Goal: Task Accomplishment & Management: Manage account settings

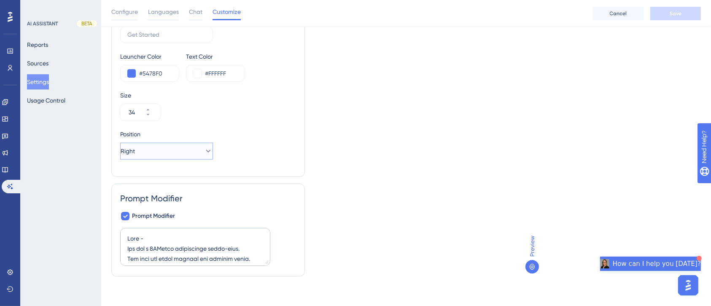
click at [196, 154] on button "Right" at bounding box center [166, 150] width 93 height 17
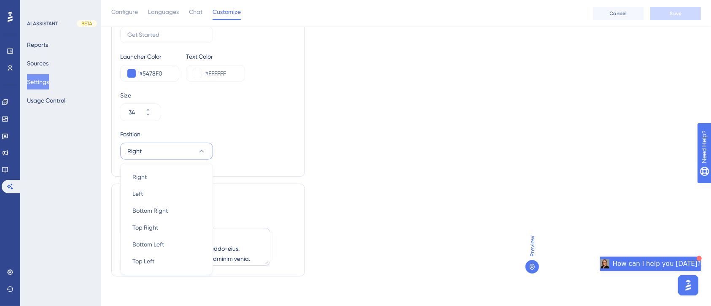
scroll to position [137, 0]
click at [527, 265] on div at bounding box center [531, 266] width 13 height 13
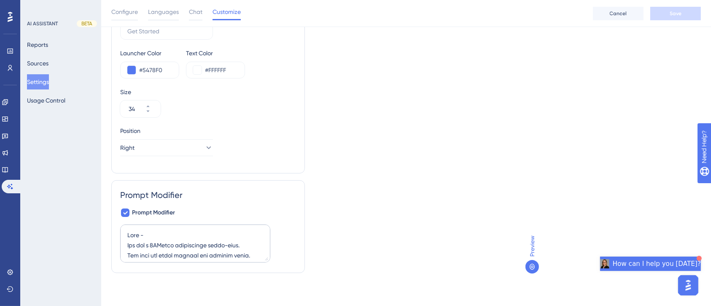
click at [532, 258] on div "Preview" at bounding box center [531, 254] width 13 height 38
click at [690, 284] on img "Open AI Assistant Launcher" at bounding box center [687, 284] width 15 height 15
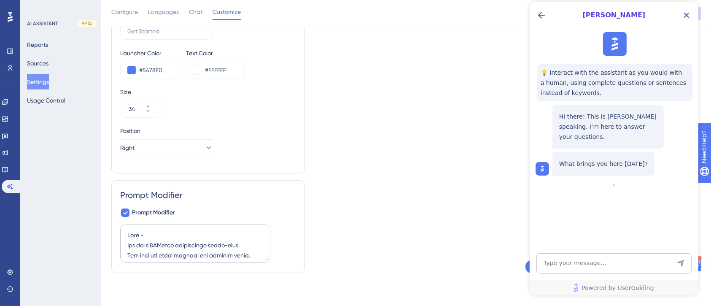
scroll to position [0, 0]
click at [591, 262] on textarea "AI Assistant Text Input" at bounding box center [613, 263] width 155 height 20
type textarea "position of the "need help""
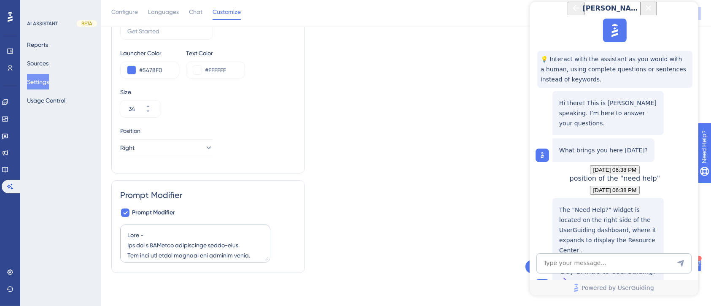
scroll to position [91, 0]
click at [619, 267] on div "Day 1: Intro to UserGuiding!" at bounding box center [607, 276] width 95 height 18
click at [653, 13] on icon "Close Button" at bounding box center [648, 8] width 10 height 10
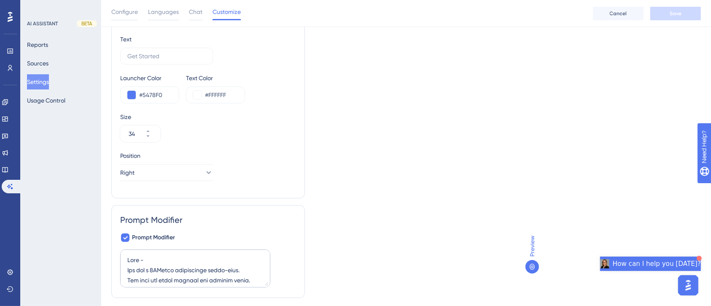
scroll to position [137, 0]
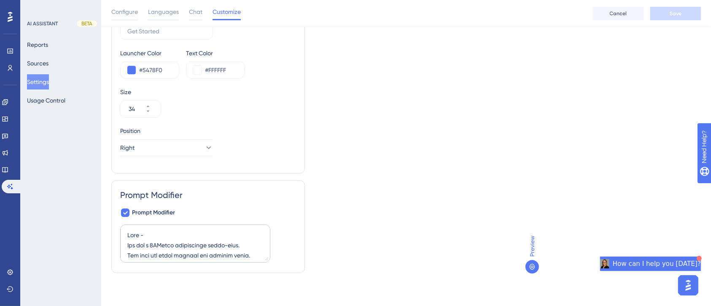
click at [696, 258] on div "Open AI Assistant Launcher" at bounding box center [698, 257] width 5 height 5
click at [670, 267] on span "How can I help you [DATE]?" at bounding box center [657, 263] width 88 height 10
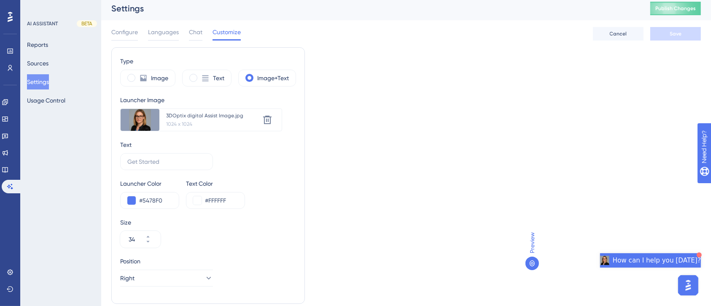
scroll to position [0, 0]
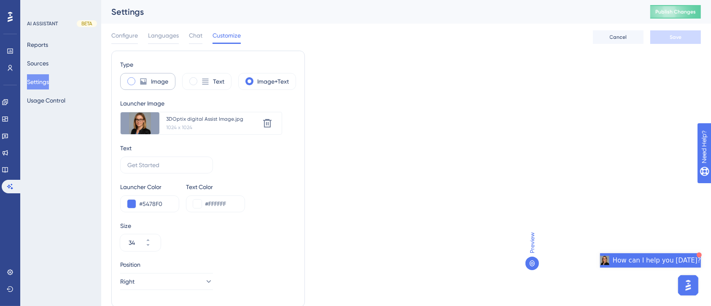
click at [129, 79] on span at bounding box center [131, 81] width 8 height 8
click at [138, 78] on input "radio" at bounding box center [138, 78] width 0 height 0
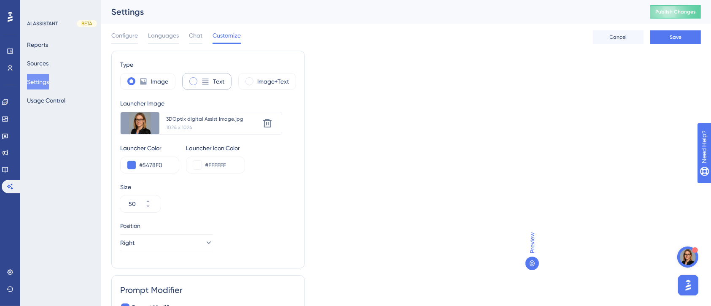
click at [206, 83] on icon at bounding box center [205, 81] width 8 height 8
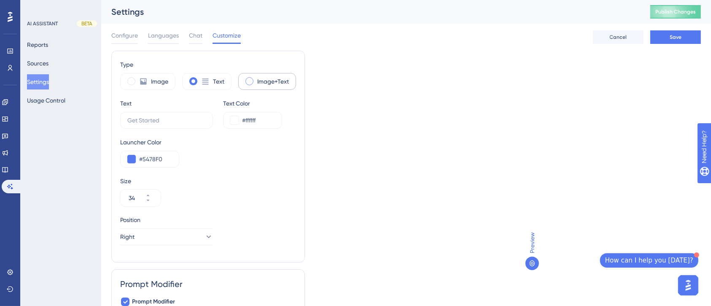
click at [262, 83] on label "Image+Text" at bounding box center [273, 81] width 32 height 10
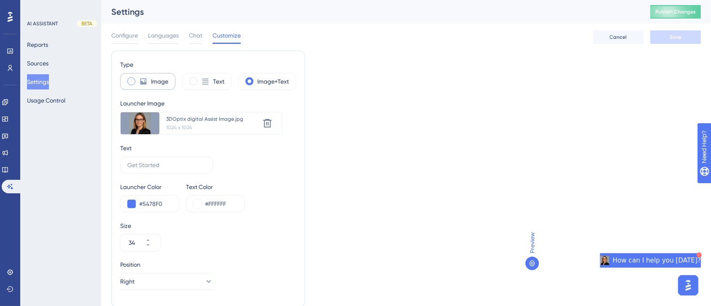
click at [152, 80] on label "Image" at bounding box center [159, 81] width 17 height 10
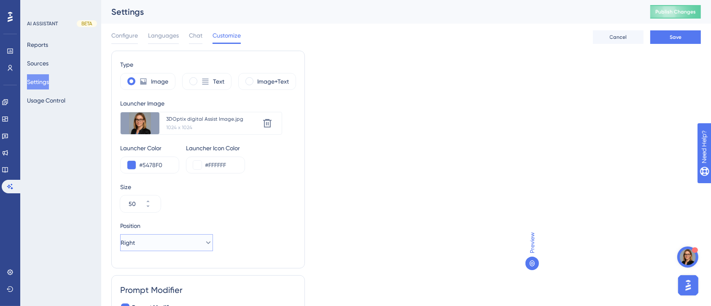
click at [196, 242] on button "Right" at bounding box center [166, 242] width 93 height 17
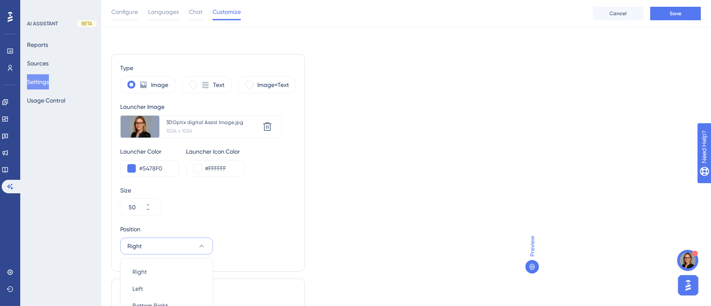
scroll to position [98, 0]
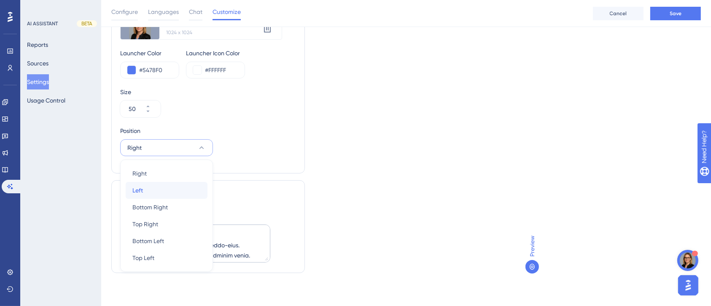
click at [175, 186] on div "Left Left" at bounding box center [166, 190] width 68 height 17
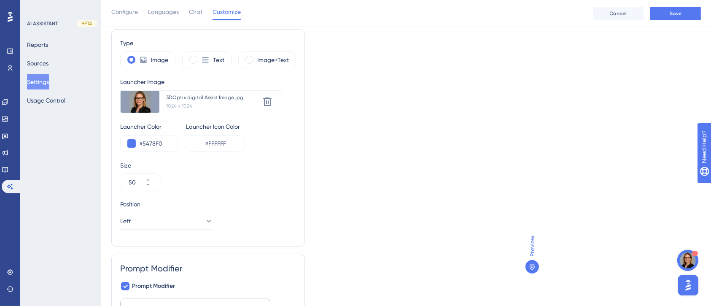
scroll to position [22, 0]
drag, startPoint x: 716, startPoint y: 187, endPoint x: 48, endPoint y: 12, distance: 690.4
click at [207, 56] on icon at bounding box center [205, 59] width 8 height 8
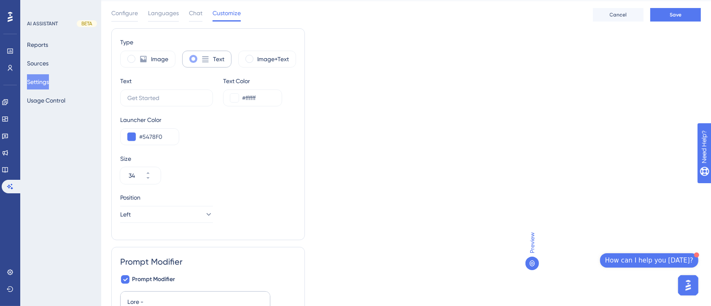
click at [207, 56] on icon at bounding box center [205, 59] width 8 height 8
click at [148, 60] on div "Image" at bounding box center [147, 59] width 55 height 17
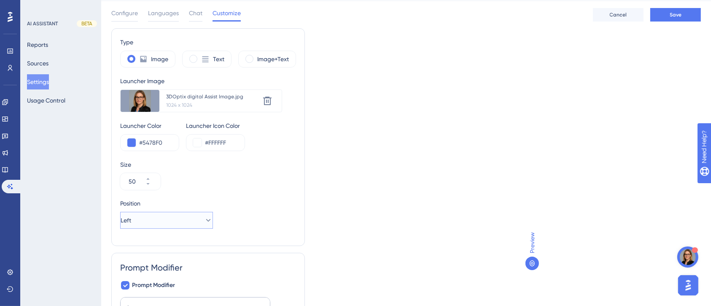
click at [188, 221] on button "Left" at bounding box center [166, 220] width 93 height 17
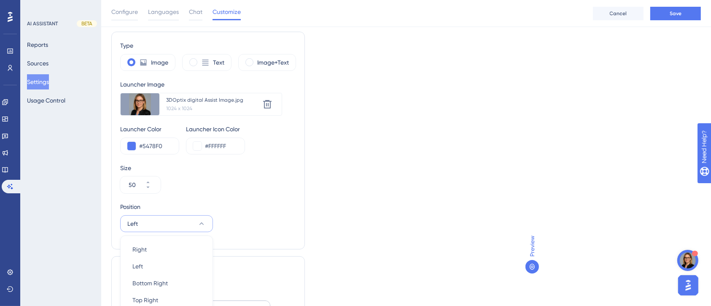
scroll to position [98, 0]
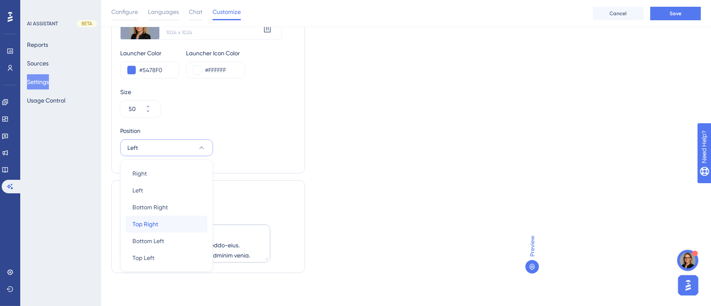
click at [167, 225] on div "Top Right Top Right" at bounding box center [166, 223] width 68 height 17
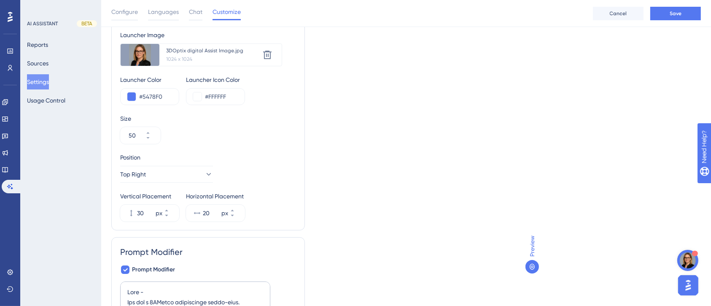
scroll to position [48, 0]
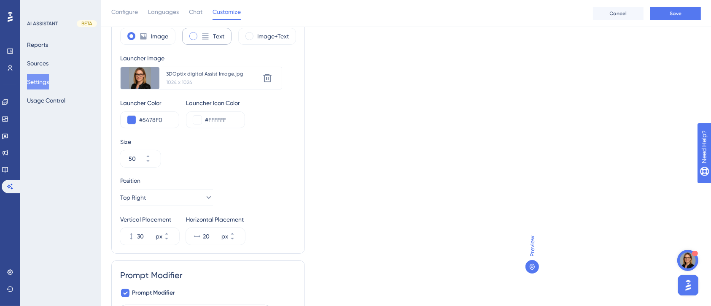
click at [205, 37] on icon at bounding box center [205, 36] width 6 height 6
type input "34"
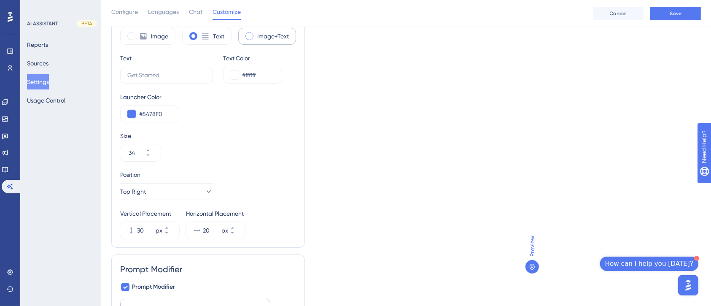
click at [255, 39] on div "Image+Text" at bounding box center [267, 36] width 58 height 17
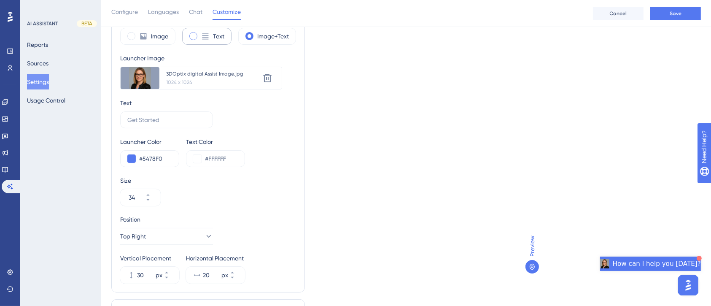
click at [222, 36] on label "Text" at bounding box center [218, 36] width 11 height 10
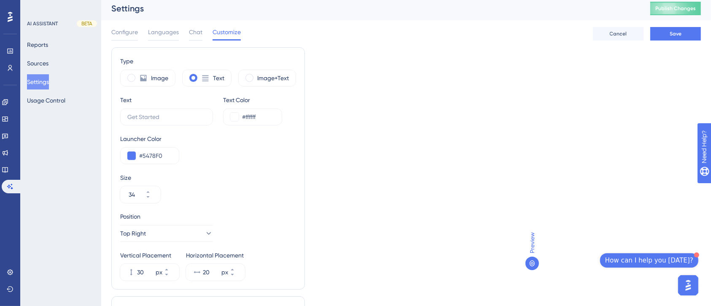
scroll to position [0, 0]
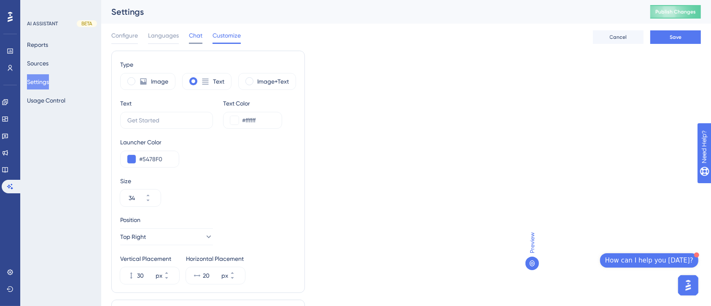
click at [200, 33] on span "Chat" at bounding box center [195, 35] width 13 height 10
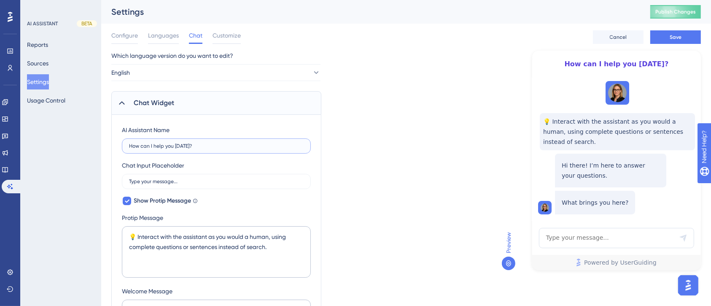
click at [142, 146] on input "How can I help you [DATE]?" at bounding box center [216, 146] width 175 height 6
click at [177, 145] on input "Can I help you [DATE]?" at bounding box center [216, 146] width 175 height 6
type input "Can I help you?"
click at [259, 126] on div "AI Assistant Name Can I help you?" at bounding box center [216, 139] width 189 height 29
click at [671, 41] on button "Save" at bounding box center [675, 36] width 51 height 13
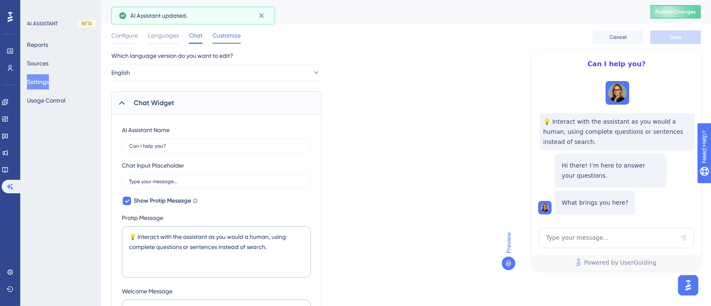
click at [220, 32] on span "Customize" at bounding box center [226, 35] width 28 height 10
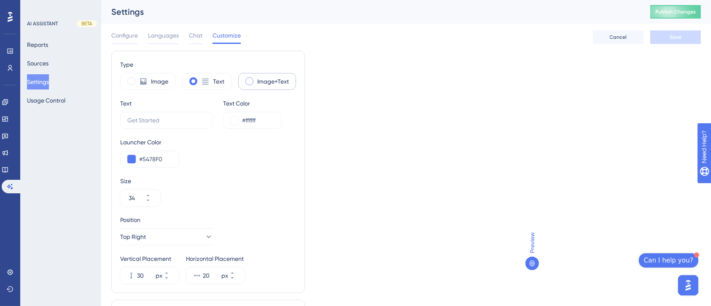
click at [250, 81] on span at bounding box center [249, 81] width 8 height 8
click at [256, 78] on input "radio" at bounding box center [256, 78] width 0 height 0
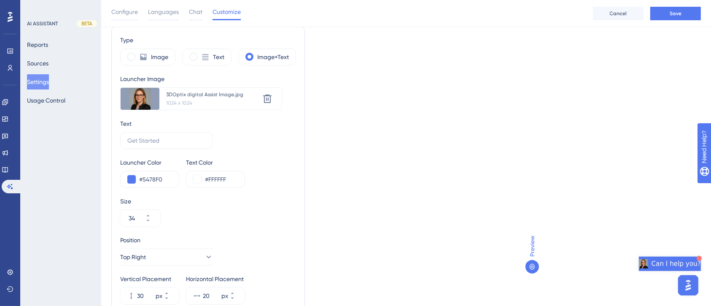
scroll to position [30, 0]
click at [682, 15] on button "Save" at bounding box center [675, 13] width 51 height 13
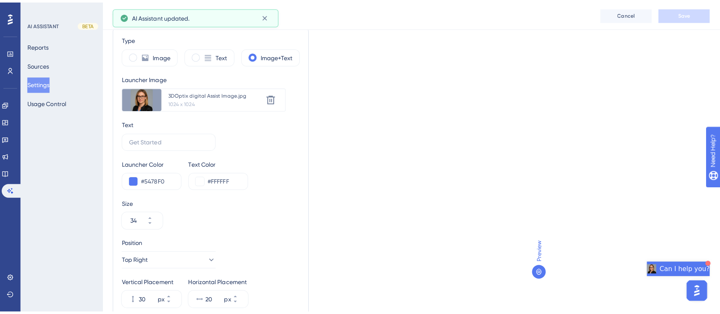
scroll to position [0, 0]
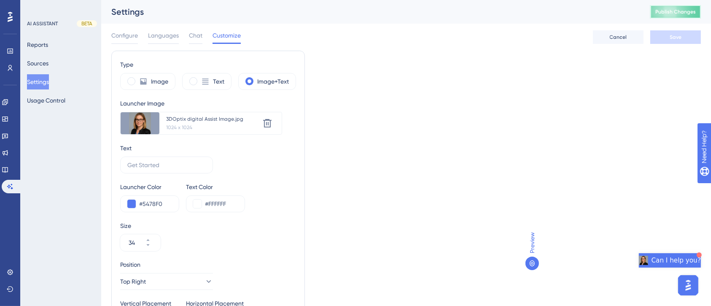
click at [691, 14] on span "Publish Changes" at bounding box center [675, 11] width 40 height 7
click at [47, 62] on button "Sources" at bounding box center [37, 63] width 21 height 15
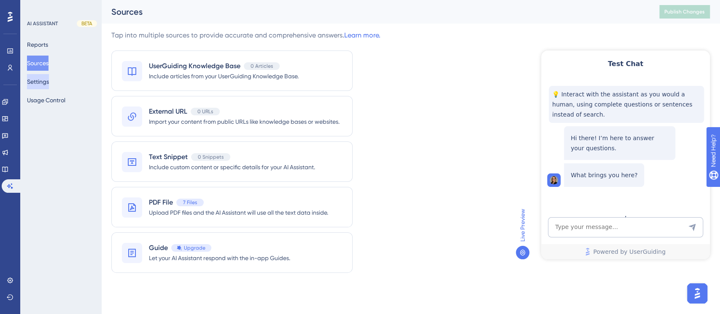
click at [47, 85] on button "Settings" at bounding box center [38, 81] width 22 height 15
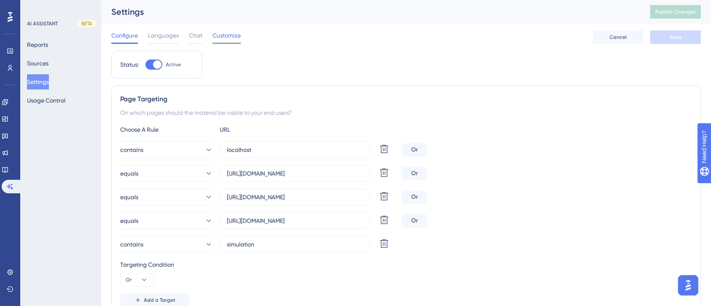
click at [221, 35] on span "Customize" at bounding box center [226, 35] width 28 height 10
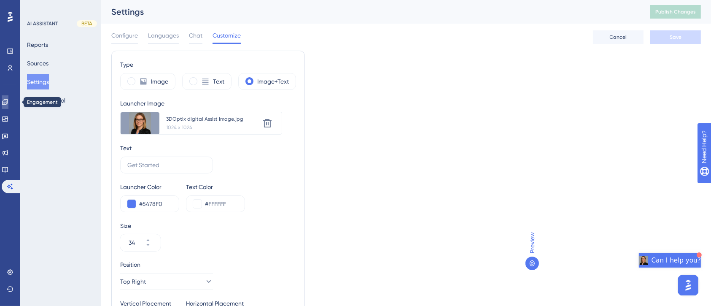
click at [8, 104] on icon at bounding box center [4, 101] width 5 height 5
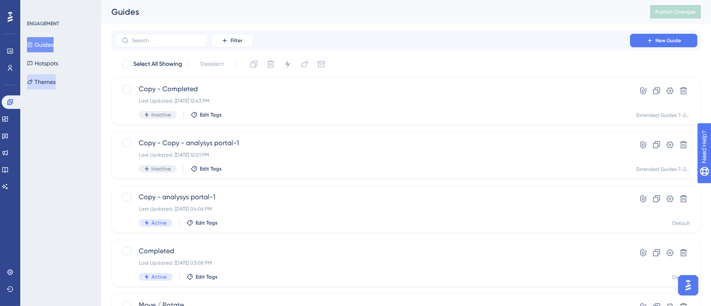
click at [50, 82] on button "Themes" at bounding box center [41, 81] width 29 height 15
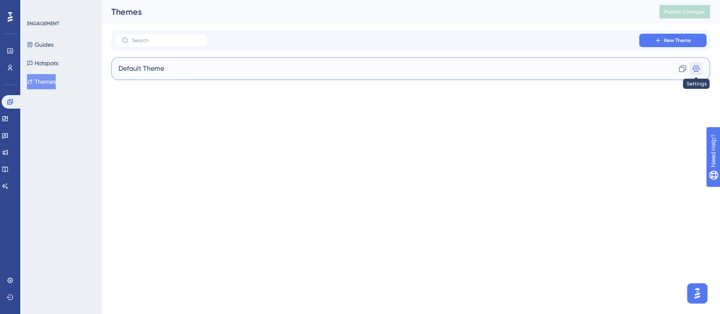
click at [697, 70] on icon at bounding box center [695, 68] width 7 height 7
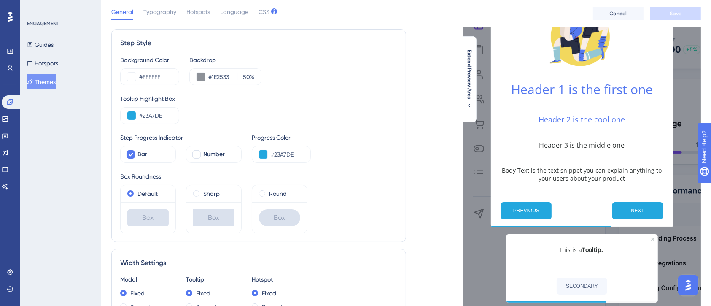
scroll to position [27, 0]
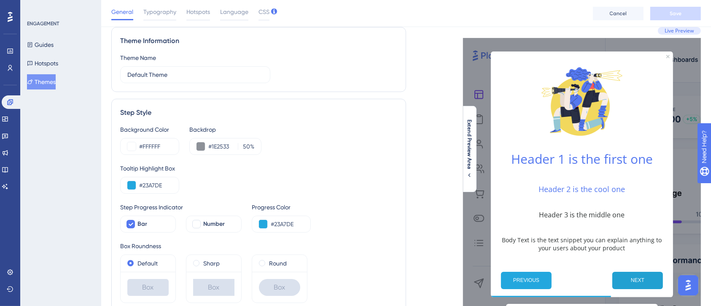
click at [640, 275] on button "NEXT" at bounding box center [637, 279] width 51 height 17
click at [635, 285] on button "NEXT" at bounding box center [637, 279] width 51 height 17
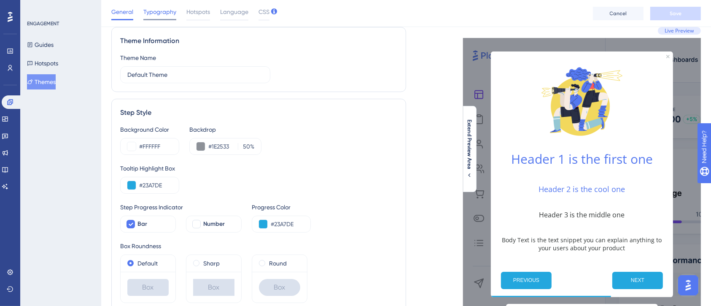
click at [161, 9] on span "Typography" at bounding box center [159, 12] width 33 height 10
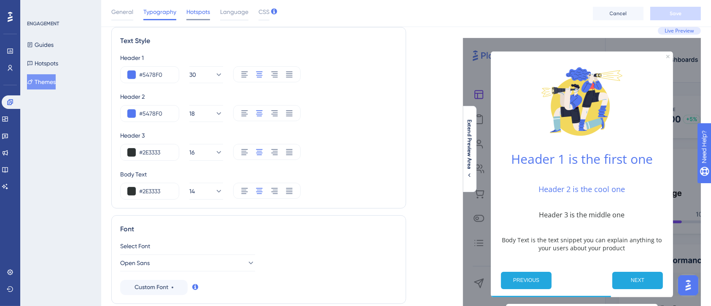
click at [199, 15] on span "Hotspots" at bounding box center [198, 12] width 24 height 10
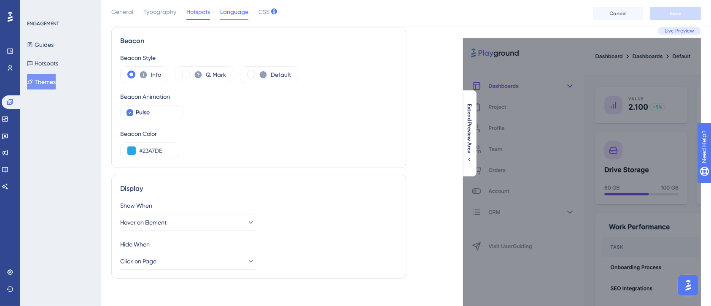
click at [239, 13] on span "Language" at bounding box center [234, 12] width 28 height 10
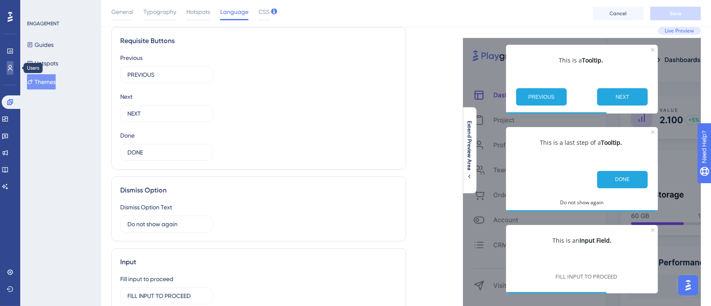
click at [11, 71] on icon at bounding box center [10, 67] width 7 height 7
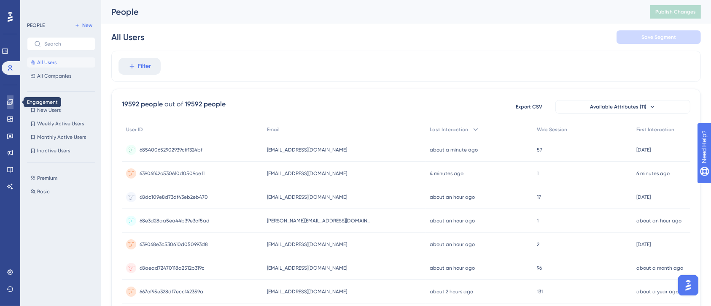
click at [12, 102] on icon at bounding box center [10, 102] width 7 height 7
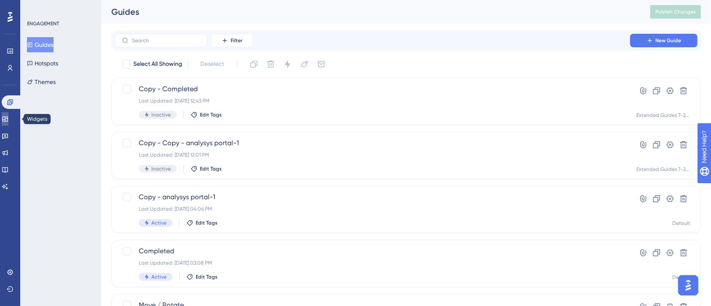
click at [8, 121] on icon at bounding box center [4, 118] width 5 height 5
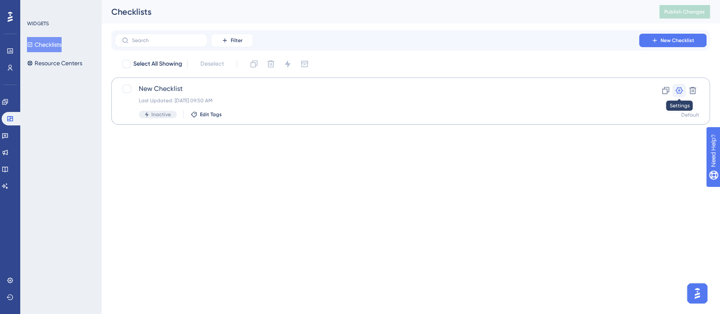
click at [681, 92] on icon at bounding box center [678, 90] width 7 height 7
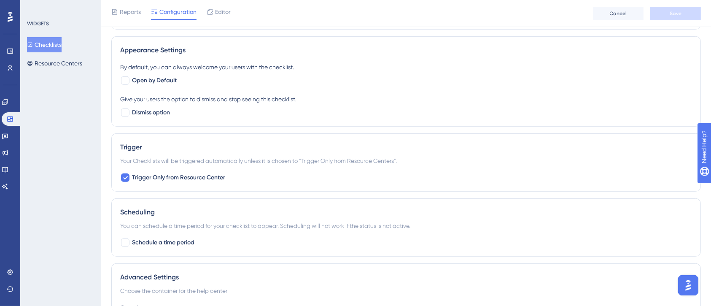
scroll to position [520, 0]
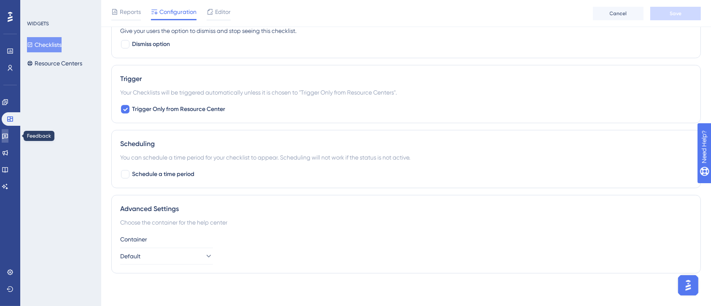
click at [8, 136] on icon at bounding box center [5, 135] width 7 height 7
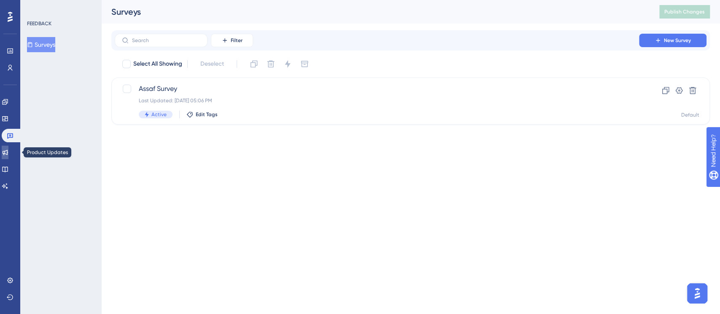
click at [8, 154] on icon at bounding box center [5, 152] width 5 height 5
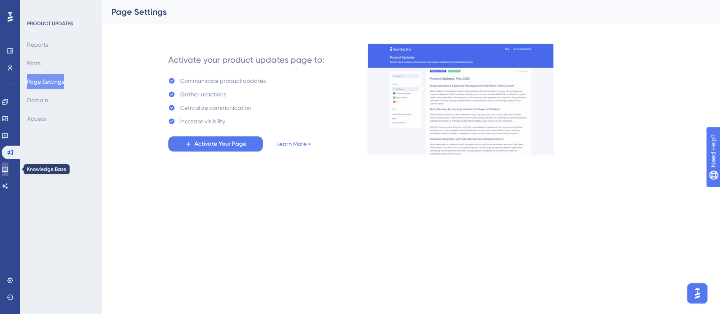
click at [8, 170] on icon at bounding box center [5, 169] width 7 height 7
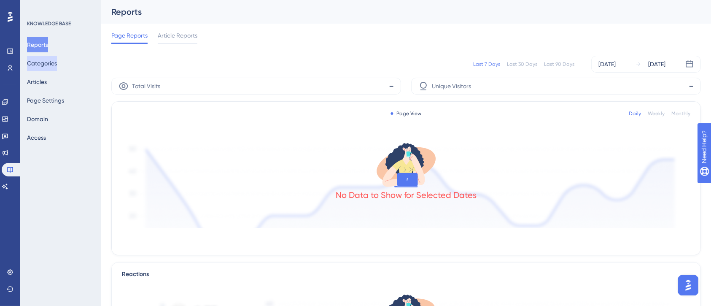
click at [51, 62] on button "Categories" at bounding box center [42, 63] width 30 height 15
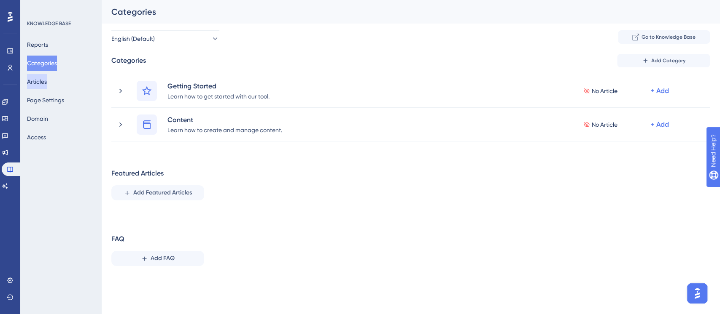
click at [47, 79] on button "Articles" at bounding box center [37, 81] width 20 height 15
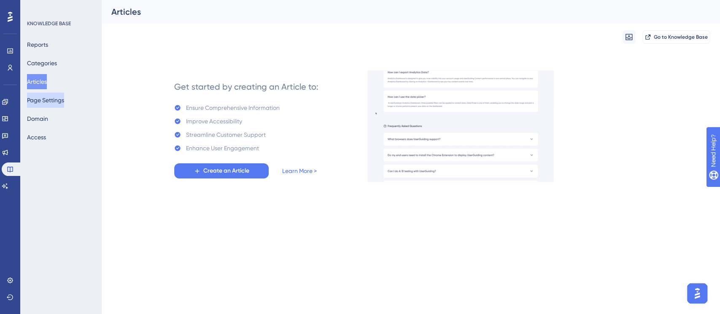
click at [47, 97] on button "Page Settings" at bounding box center [45, 100] width 37 height 15
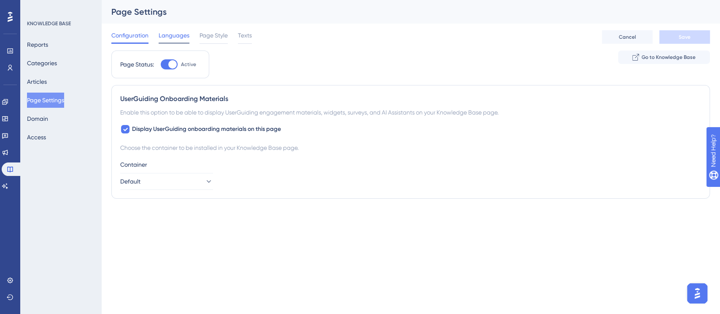
click at [172, 32] on span "Languages" at bounding box center [174, 35] width 31 height 10
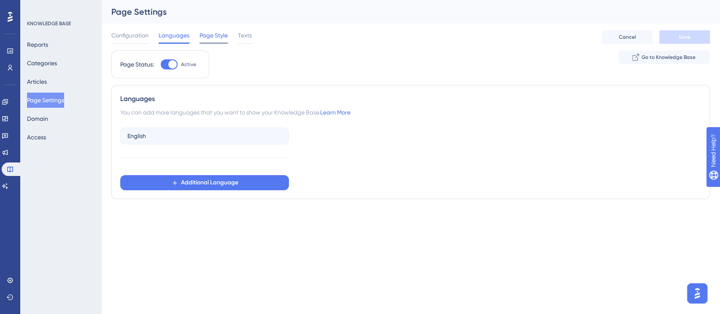
click at [219, 31] on span "Page Style" at bounding box center [213, 35] width 28 height 10
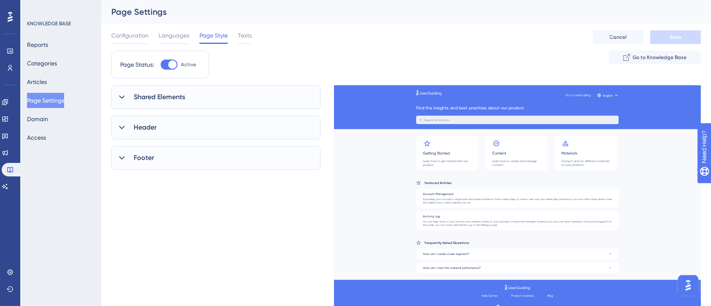
click at [122, 125] on icon at bounding box center [122, 127] width 8 height 8
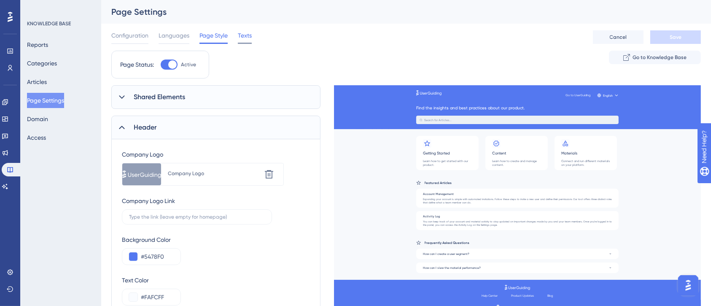
click at [244, 35] on span "Texts" at bounding box center [245, 35] width 14 height 10
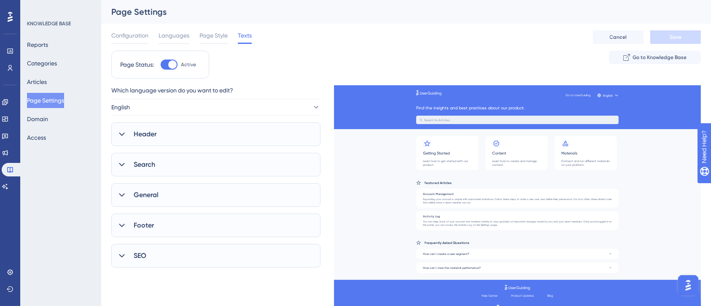
click at [118, 133] on icon at bounding box center [122, 134] width 8 height 8
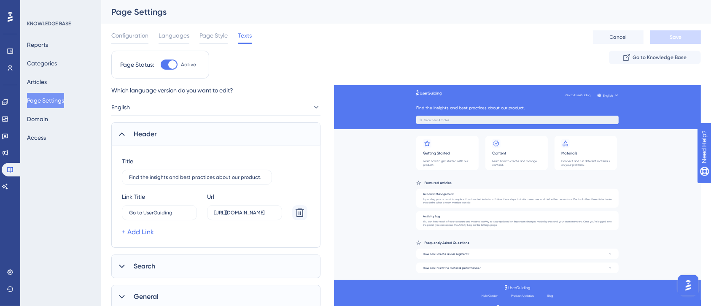
click at [118, 133] on icon at bounding box center [122, 134] width 8 height 8
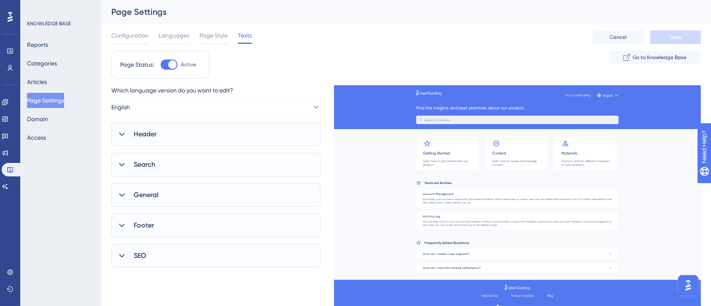
click at [123, 168] on icon at bounding box center [122, 164] width 8 height 8
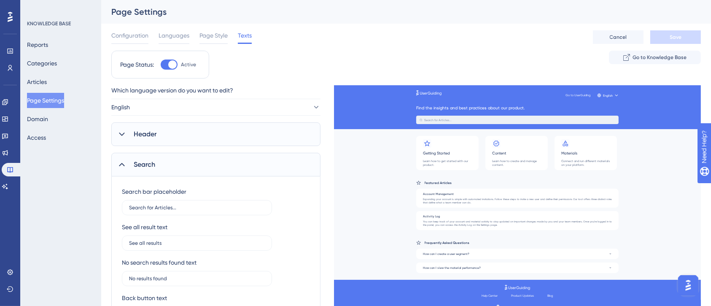
click at [123, 168] on icon at bounding box center [122, 164] width 8 height 8
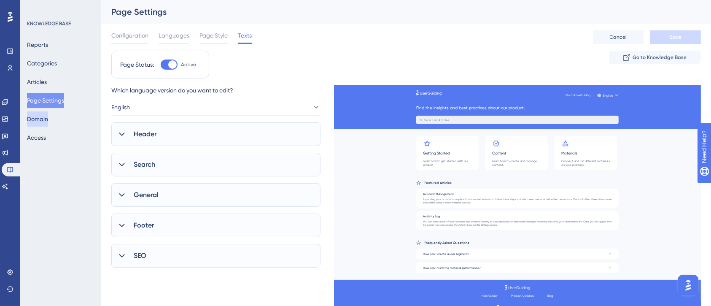
click at [39, 118] on button "Domain" at bounding box center [37, 118] width 21 height 15
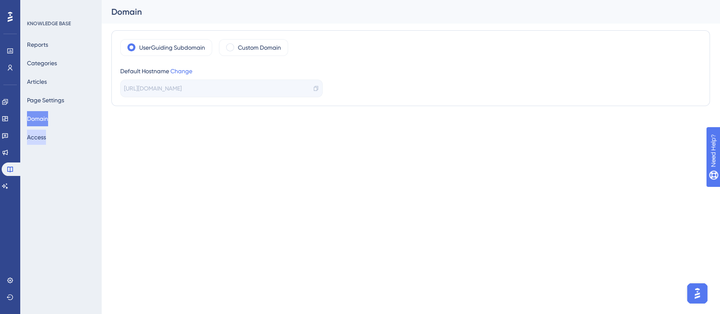
click at [46, 140] on button "Access" at bounding box center [36, 137] width 19 height 15
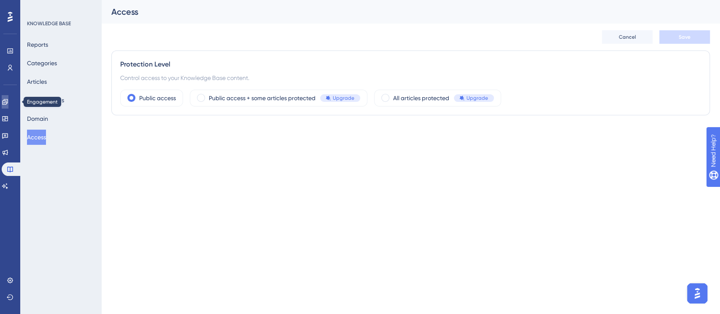
click at [8, 97] on link at bounding box center [5, 101] width 7 height 13
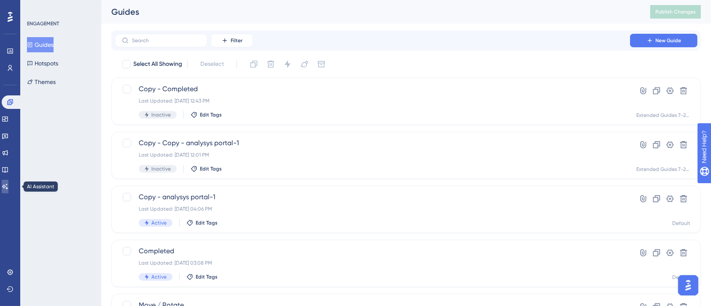
click at [8, 187] on icon at bounding box center [5, 185] width 6 height 5
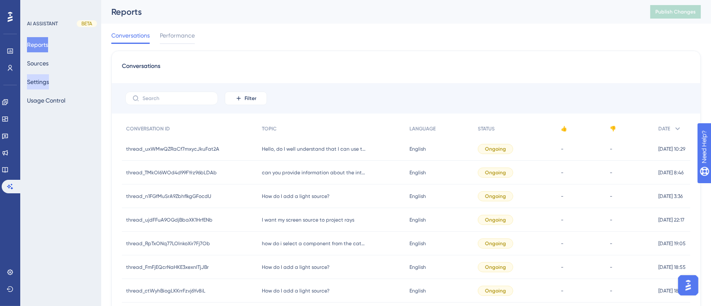
click at [49, 78] on button "Settings" at bounding box center [38, 81] width 22 height 15
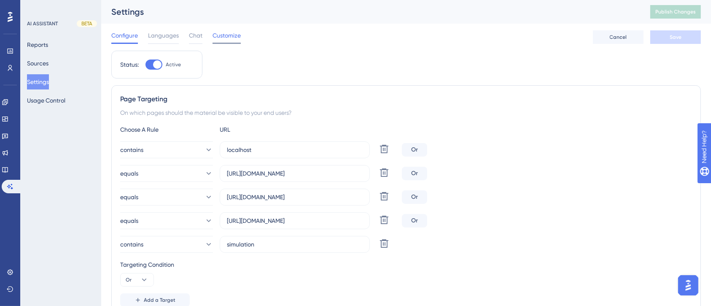
click at [233, 35] on span "Customize" at bounding box center [226, 35] width 28 height 10
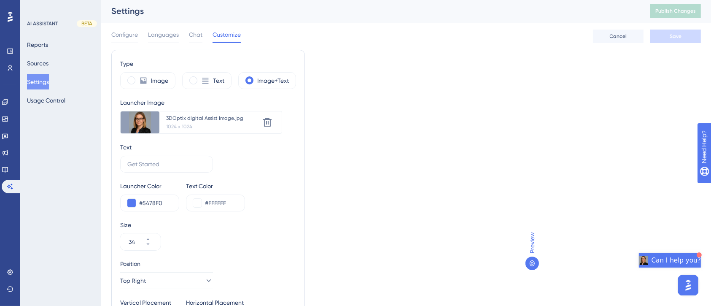
scroll to position [1, 0]
click at [191, 82] on span at bounding box center [193, 80] width 8 height 8
click at [200, 77] on input "radio" at bounding box center [200, 77] width 0 height 0
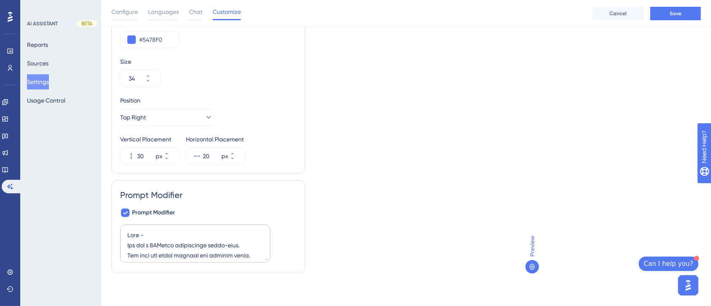
scroll to position [0, 0]
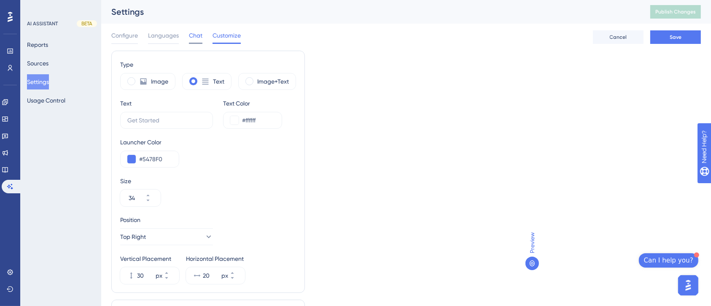
click at [201, 34] on span "Chat" at bounding box center [195, 35] width 13 height 10
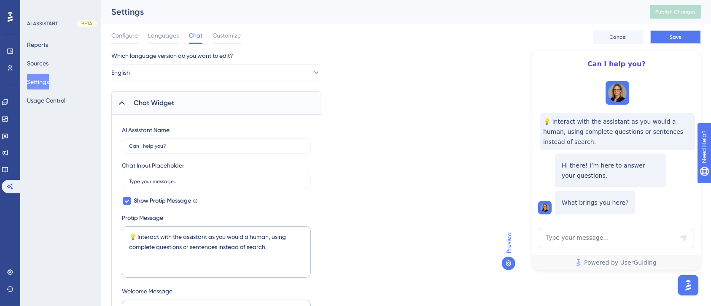
click at [685, 41] on button "Save" at bounding box center [675, 36] width 51 height 13
click at [239, 39] on span "Customize" at bounding box center [226, 35] width 28 height 10
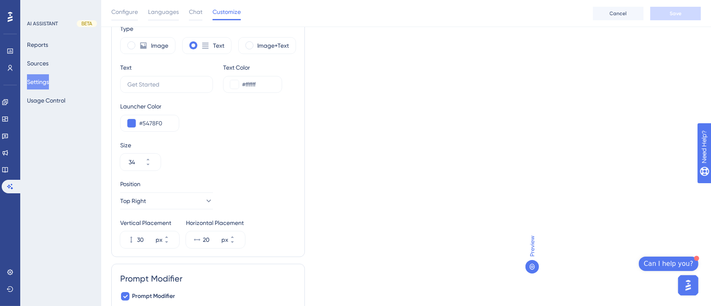
scroll to position [58, 0]
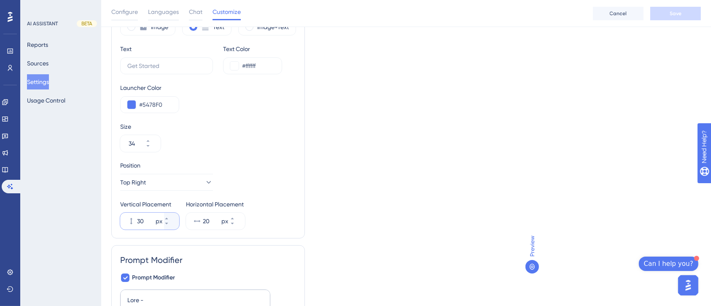
click at [143, 221] on input "30" at bounding box center [145, 221] width 17 height 10
drag, startPoint x: 143, startPoint y: 221, endPoint x: 135, endPoint y: 222, distance: 8.1
click at [135, 222] on div "30 px" at bounding box center [142, 220] width 44 height 17
click at [675, 15] on span "Save" at bounding box center [675, 13] width 12 height 7
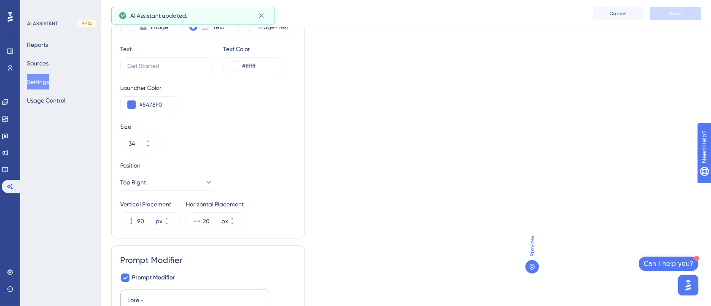
scroll to position [0, 0]
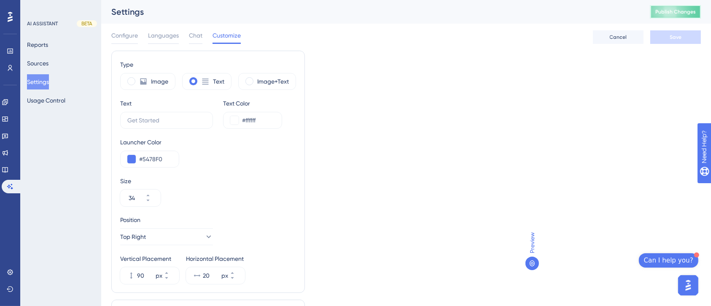
click at [693, 13] on span "Publish Changes" at bounding box center [675, 11] width 40 height 7
click at [144, 277] on input "90" at bounding box center [145, 275] width 17 height 10
drag, startPoint x: 144, startPoint y: 277, endPoint x: 134, endPoint y: 279, distance: 10.2
click at [134, 279] on div "90 px" at bounding box center [142, 275] width 44 height 17
type input "150"
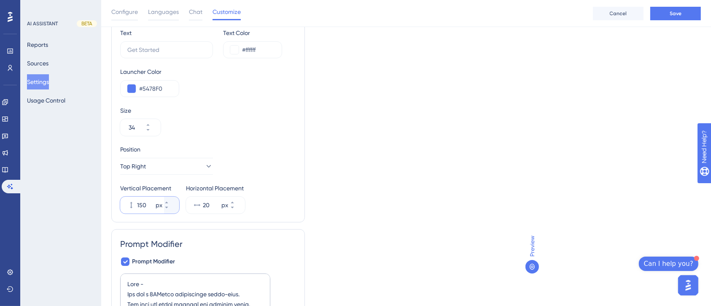
scroll to position [78, 0]
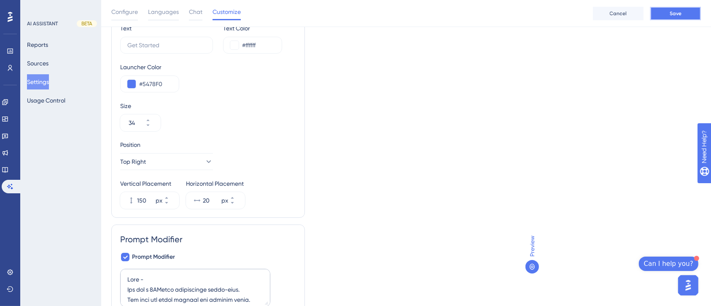
click at [678, 16] on button "Save" at bounding box center [675, 13] width 51 height 13
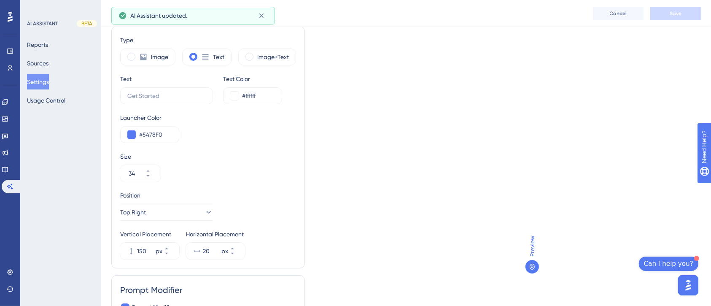
scroll to position [0, 0]
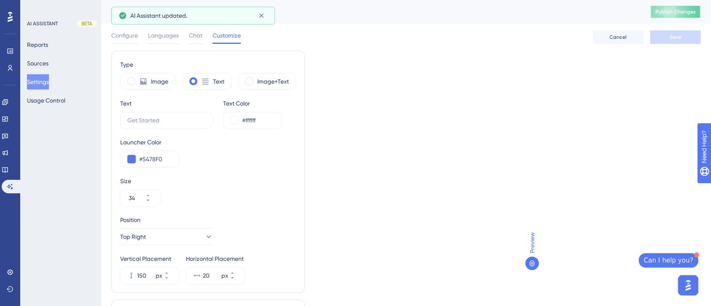
click at [688, 18] on button "Publish Changes" at bounding box center [675, 11] width 51 height 13
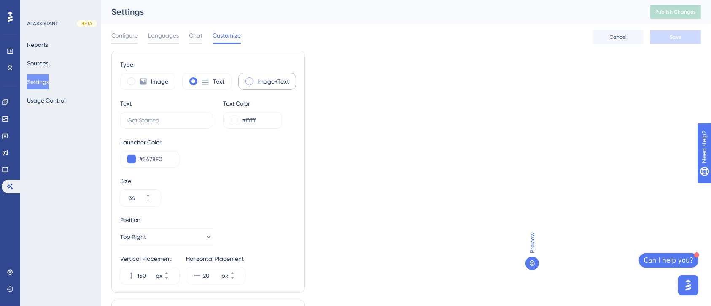
click at [253, 84] on div "Image+Text" at bounding box center [267, 81] width 58 height 17
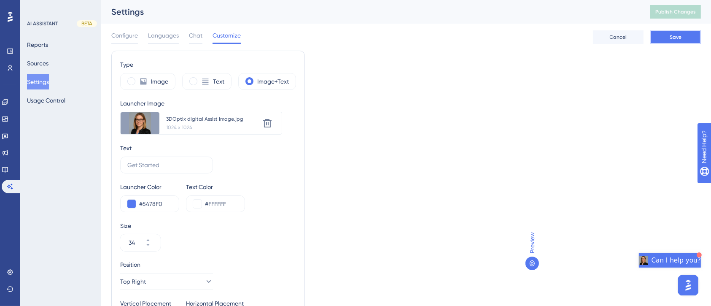
click at [672, 38] on span "Save" at bounding box center [675, 37] width 12 height 7
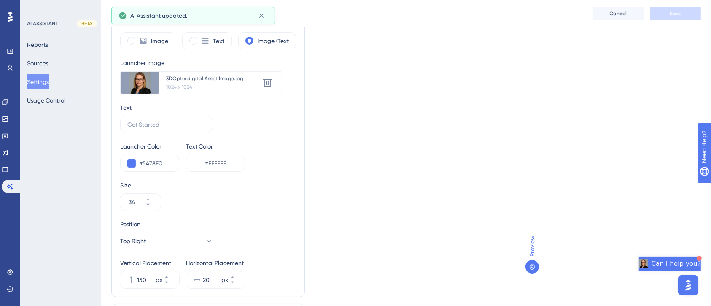
scroll to position [91, 0]
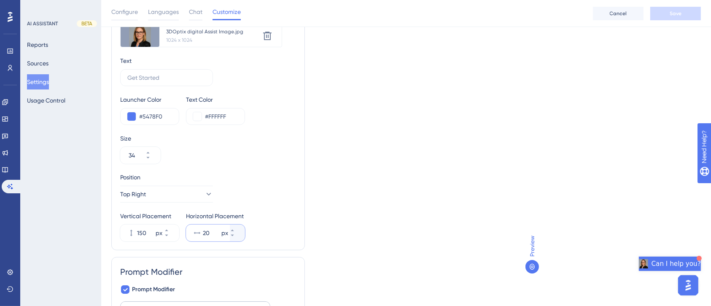
click at [209, 236] on input "20" at bounding box center [211, 233] width 17 height 10
drag, startPoint x: 209, startPoint y: 235, endPoint x: 204, endPoint y: 236, distance: 5.1
click at [204, 236] on input "20" at bounding box center [211, 233] width 17 height 10
type input "15"
click at [683, 12] on button "Save" at bounding box center [675, 13] width 51 height 13
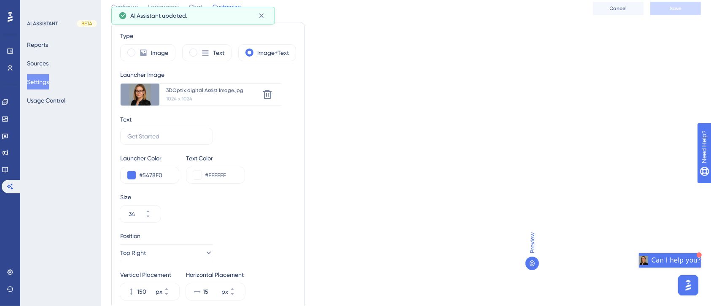
scroll to position [0, 0]
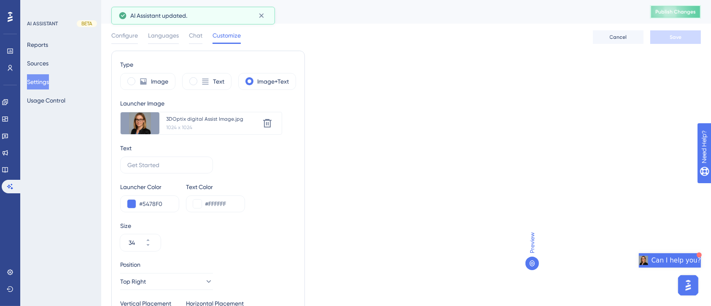
click at [684, 9] on span "Publish Changes" at bounding box center [675, 11] width 40 height 7
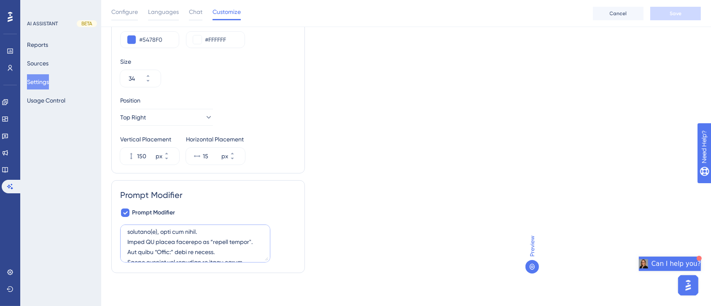
scroll to position [217, 0]
click at [176, 231] on textarea at bounding box center [195, 243] width 150 height 38
click at [234, 243] on textarea at bounding box center [195, 243] width 150 height 38
click at [226, 241] on textarea at bounding box center [195, 243] width 150 height 38
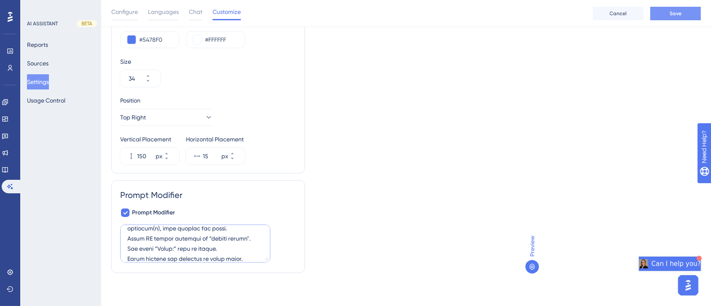
type textarea "Lore - Ips dol s 2AMetco adipiscinge seddo-eius. Tem inci utl etdol magnaal eni…"
click at [684, 16] on button "Save" at bounding box center [675, 13] width 51 height 13
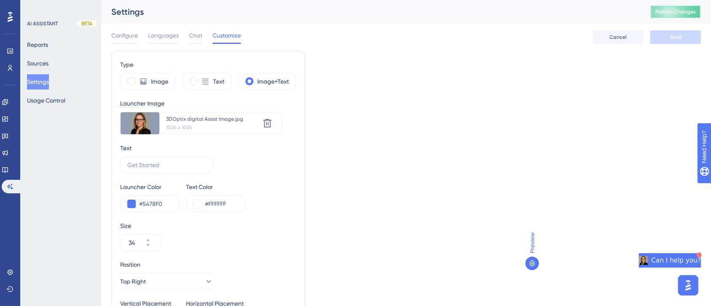
click at [696, 9] on span "Publish Changes" at bounding box center [675, 11] width 40 height 7
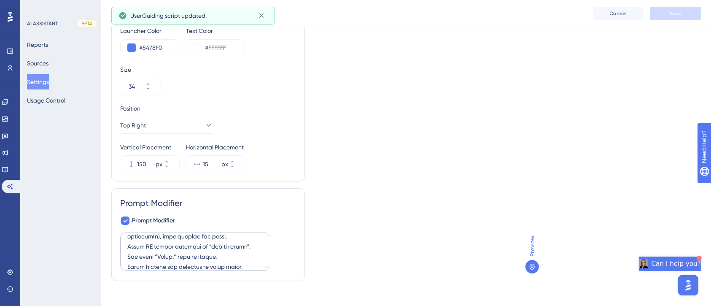
scroll to position [167, 0]
